Goal: Task Accomplishment & Management: Use online tool/utility

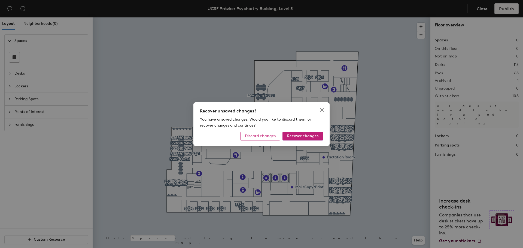
click at [269, 137] on span "Discard changes" at bounding box center [260, 136] width 31 height 5
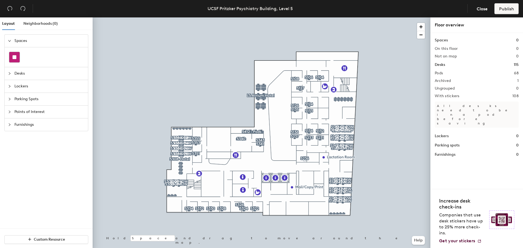
click at [15, 57] on rect at bounding box center [15, 57] width 4 height 4
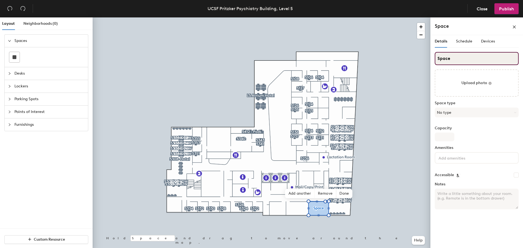
click at [452, 60] on input "Space" at bounding box center [477, 58] width 84 height 13
drag, startPoint x: 457, startPoint y: 60, endPoint x: 431, endPoint y: 59, distance: 26.2
click at [431, 59] on div "Details Schedule Devices Space Upload photo Space type No type Capacity Ameniti…" at bounding box center [476, 142] width 93 height 215
type input "5242"
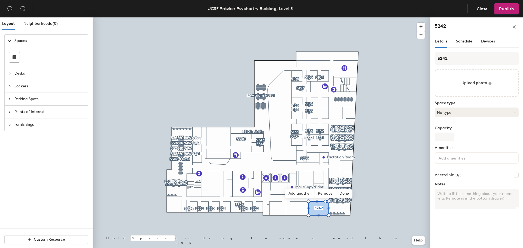
click at [455, 114] on button "No type" at bounding box center [477, 113] width 84 height 10
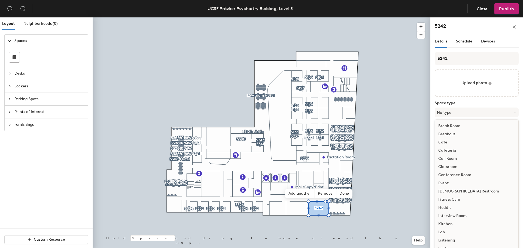
click at [462, 175] on div "Conference Room" at bounding box center [476, 175] width 83 height 8
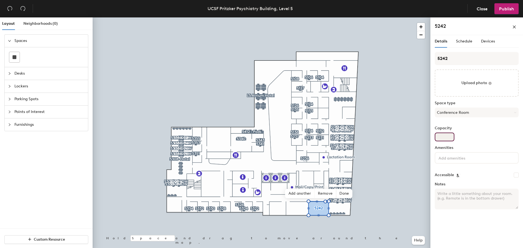
click at [446, 139] on input "Capacity" at bounding box center [445, 137] width 20 height 9
click at [464, 157] on input at bounding box center [461, 157] width 49 height 7
type input "Cisco"
click at [448, 135] on input "Capacity" at bounding box center [445, 137] width 20 height 9
click at [445, 138] on input "Capacity" at bounding box center [445, 137] width 20 height 9
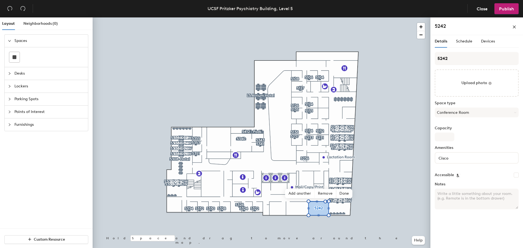
click at [497, 128] on label "Capacity" at bounding box center [477, 128] width 84 height 4
click at [454, 133] on input "Capacity" at bounding box center [445, 137] width 20 height 9
click at [447, 137] on input "Capacity" at bounding box center [445, 137] width 20 height 9
type input "10"
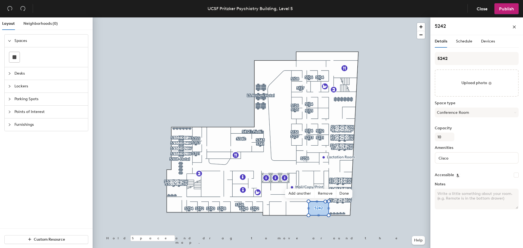
click at [476, 225] on div "Details Schedule Devices 5242 Upload photo Space type Conference Room Capacity …" at bounding box center [476, 142] width 93 height 215
click at [459, 43] on span "Schedule" at bounding box center [464, 41] width 16 height 5
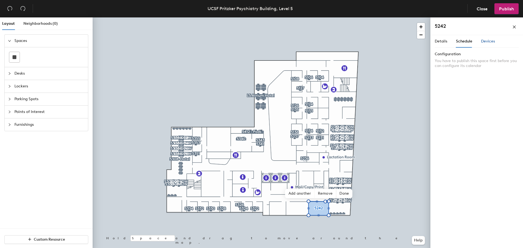
click at [483, 43] on span "Devices" at bounding box center [488, 41] width 14 height 5
click at [515, 55] on button "Add" at bounding box center [511, 56] width 15 height 9
click at [502, 12] on button "Publish" at bounding box center [506, 8] width 24 height 11
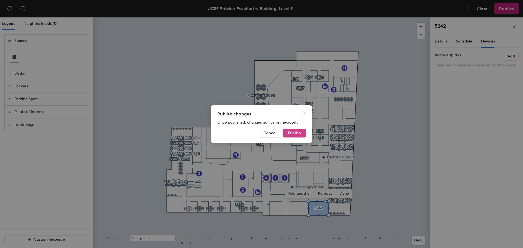
click at [296, 131] on span "Publish" at bounding box center [294, 133] width 13 height 5
